Goal: Task Accomplishment & Management: Manage account settings

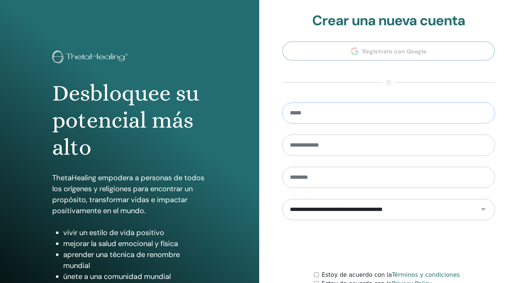
click at [313, 117] on input "email" at bounding box center [388, 112] width 213 height 21
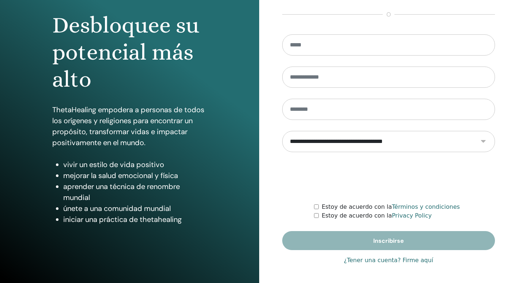
click at [420, 258] on link "¿Tener una cuenta? Firme aquí" at bounding box center [389, 260] width 90 height 9
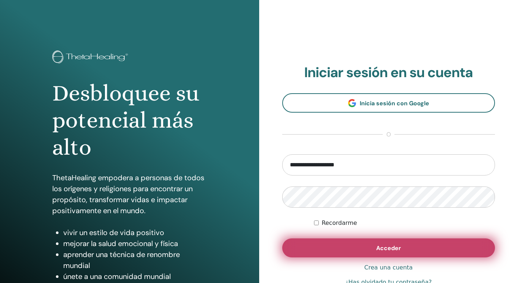
click at [409, 253] on button "Acceder" at bounding box center [388, 247] width 213 height 19
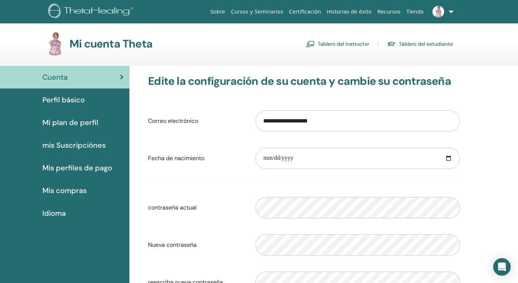
click at [421, 41] on link "Tablero del estudiante" at bounding box center [420, 44] width 66 height 12
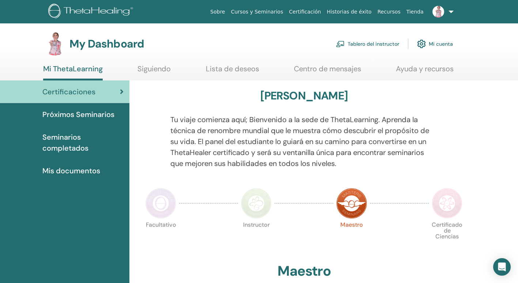
click at [318, 67] on link "Centro de mensajes" at bounding box center [327, 71] width 67 height 14
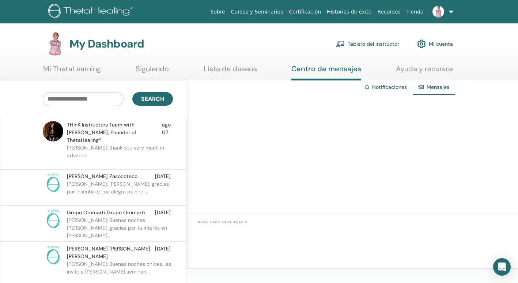
click at [116, 128] on span "THInK Instructors Team with Vianna Stibal, Founder of ThetaHealing®" at bounding box center [114, 132] width 95 height 23
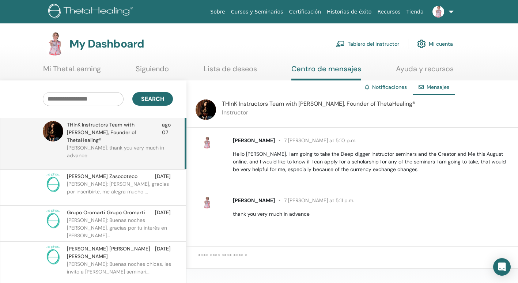
click at [398, 86] on link "Notificaciones" at bounding box center [389, 87] width 35 height 7
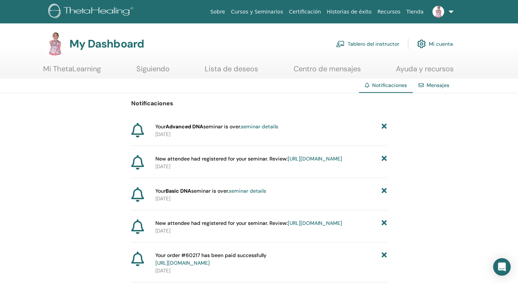
click at [444, 44] on link "Mi cuenta" at bounding box center [435, 44] width 36 height 16
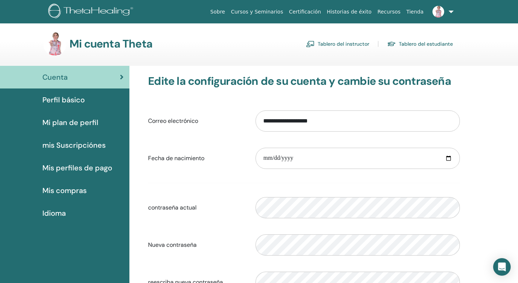
click at [74, 189] on span "Mis compras" at bounding box center [64, 190] width 44 height 11
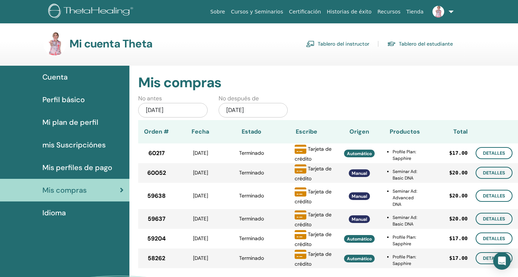
click at [453, 12] on link at bounding box center [442, 11] width 30 height 23
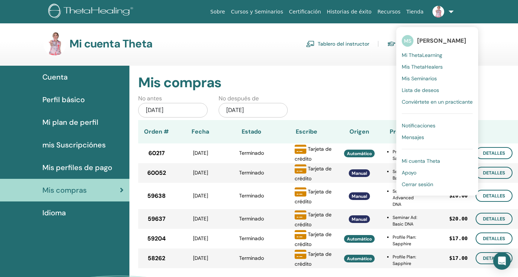
click at [424, 185] on span "Cerrar sesión" at bounding box center [417, 184] width 31 height 7
